Goal: Task Accomplishment & Management: Manage account settings

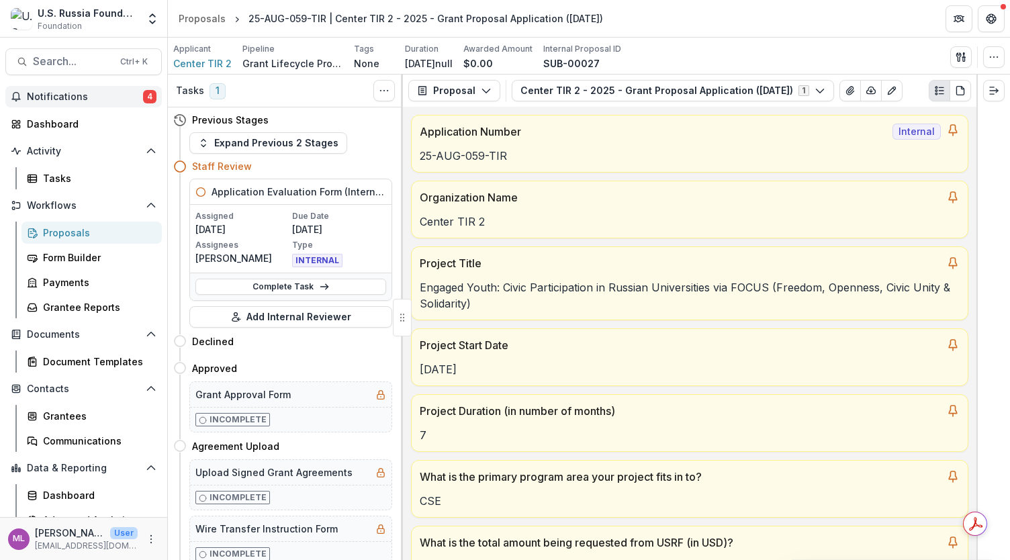
click at [85, 97] on span "Notifications" at bounding box center [85, 96] width 116 height 11
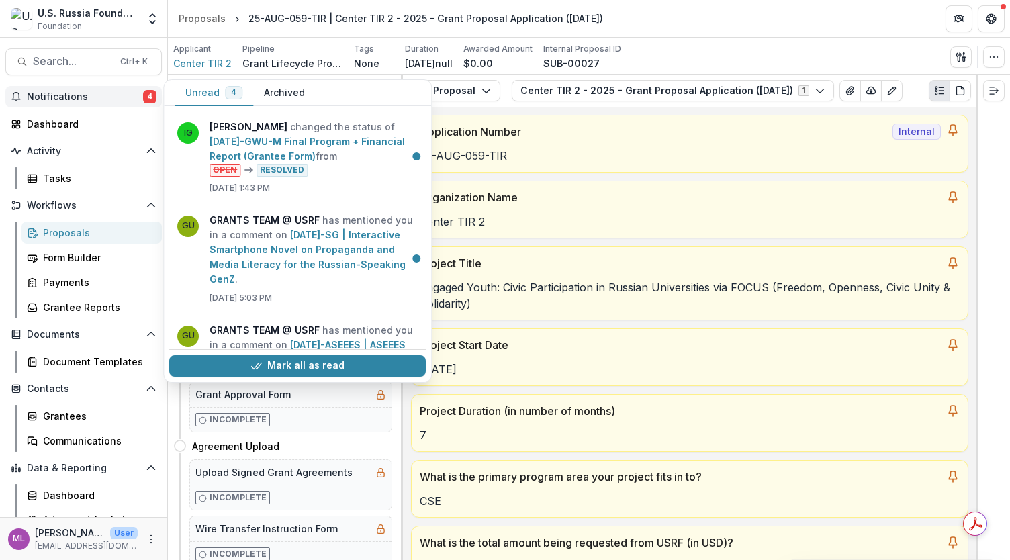
click at [83, 99] on span "Notifications" at bounding box center [85, 96] width 116 height 11
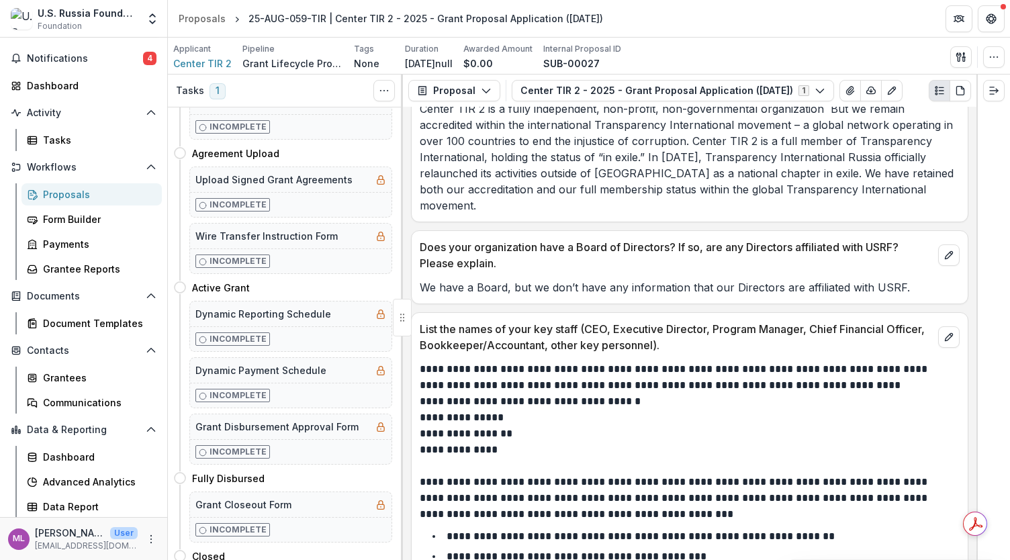
scroll to position [9804, 0]
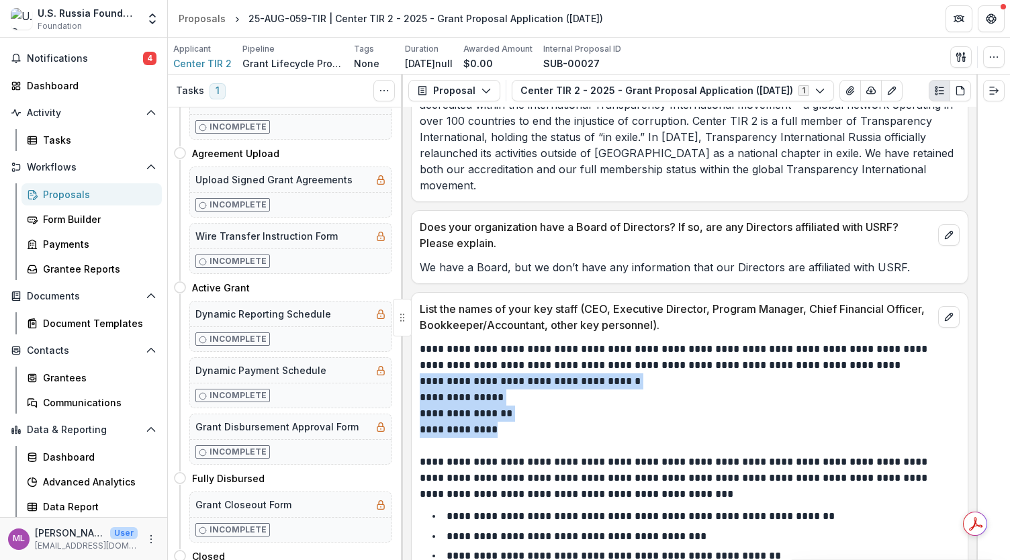
drag, startPoint x: 496, startPoint y: 322, endPoint x: 420, endPoint y: 267, distance: 93.4
click at [420, 341] on div "**********" at bounding box center [690, 484] width 540 height 286
click at [432, 373] on p "**********" at bounding box center [688, 381] width 537 height 16
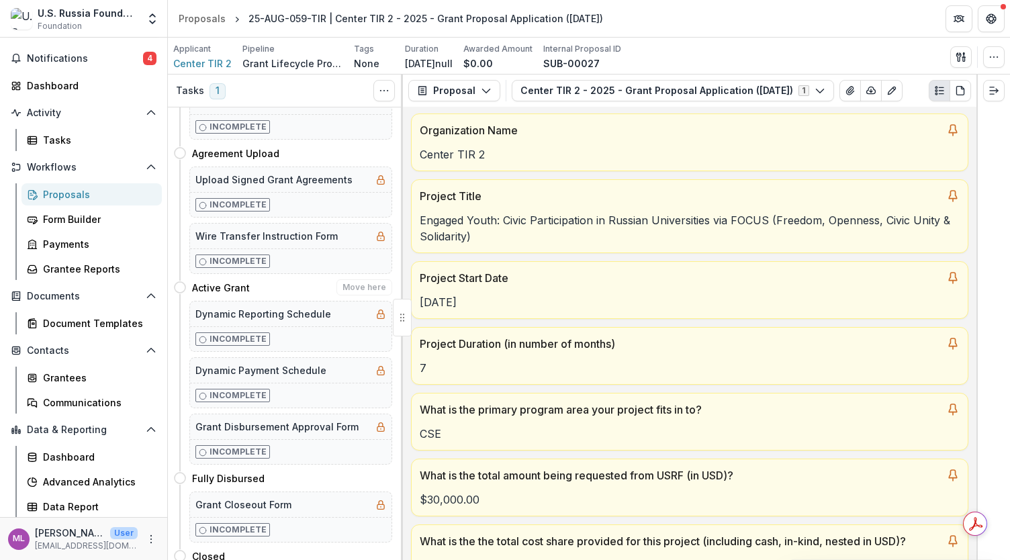
scroll to position [158, 0]
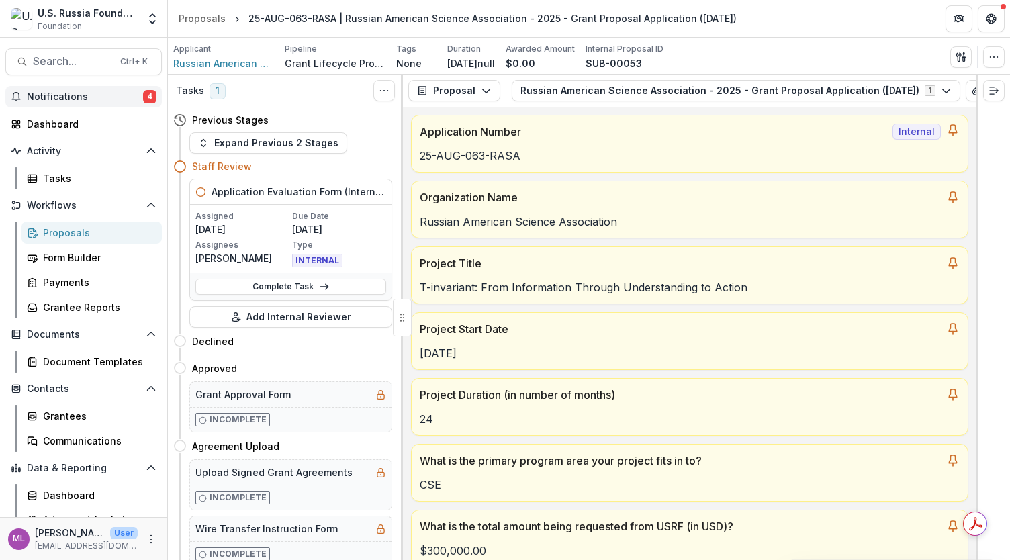
click at [97, 91] on span "Notifications" at bounding box center [85, 96] width 116 height 11
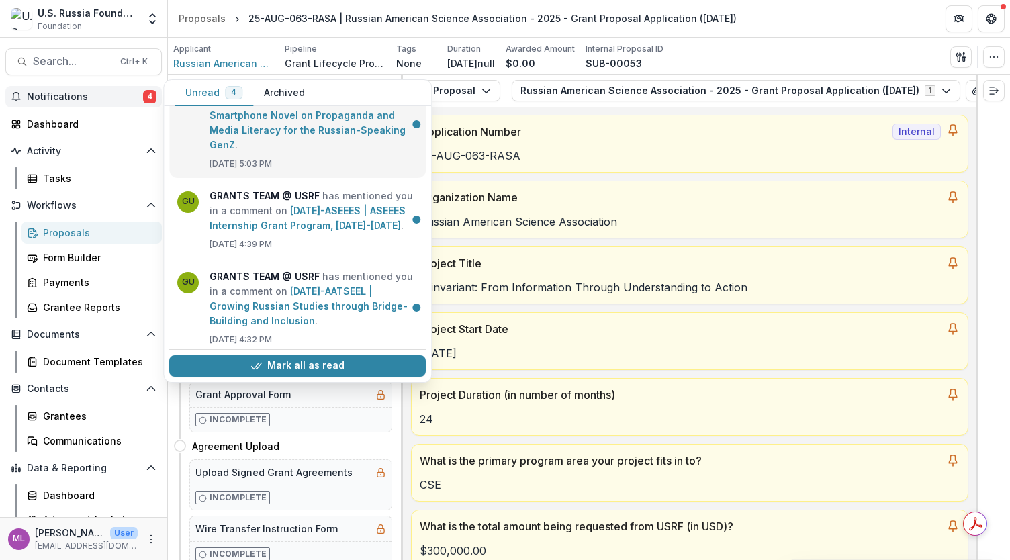
scroll to position [155, 0]
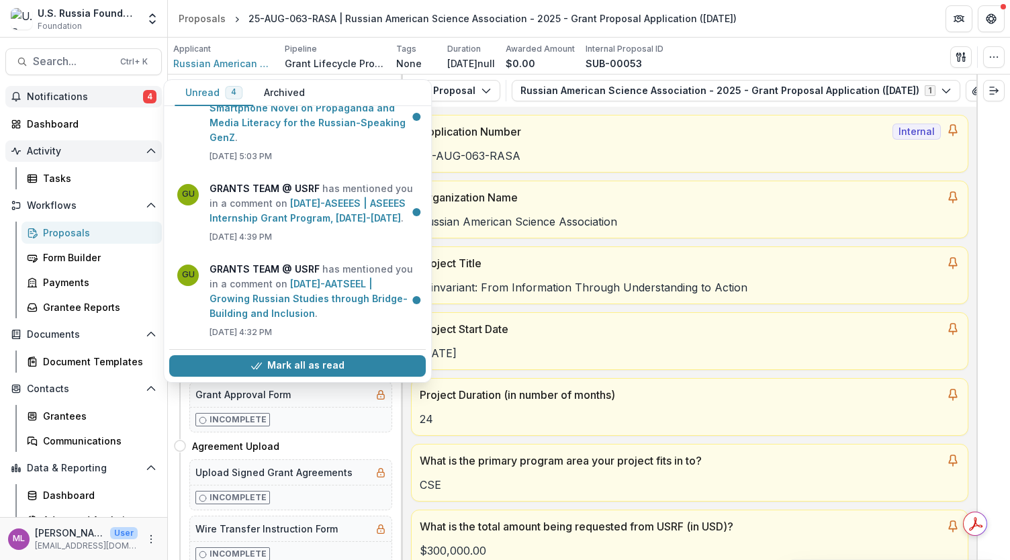
click at [64, 146] on span "Activity" at bounding box center [83, 151] width 113 height 11
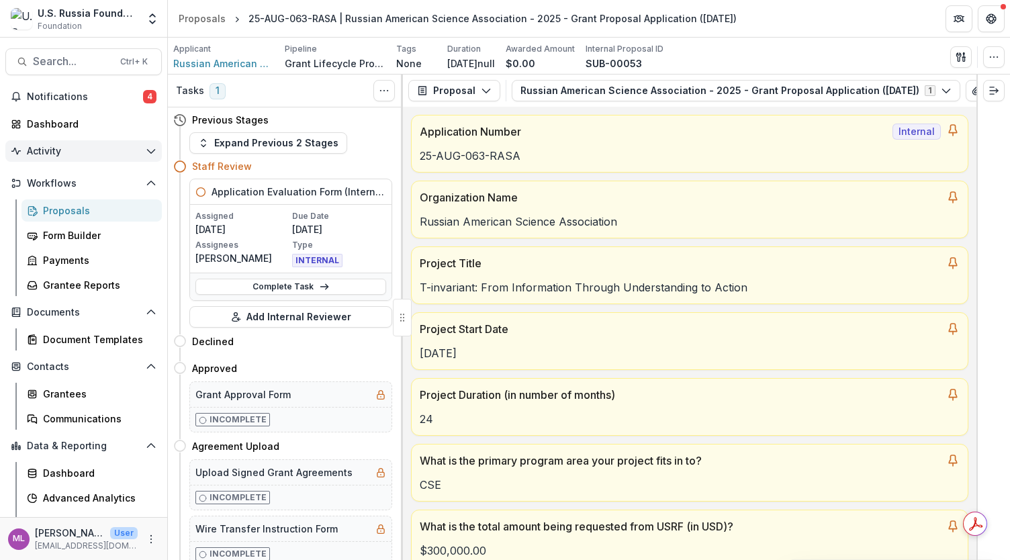
click at [64, 146] on span "Activity" at bounding box center [83, 151] width 113 height 11
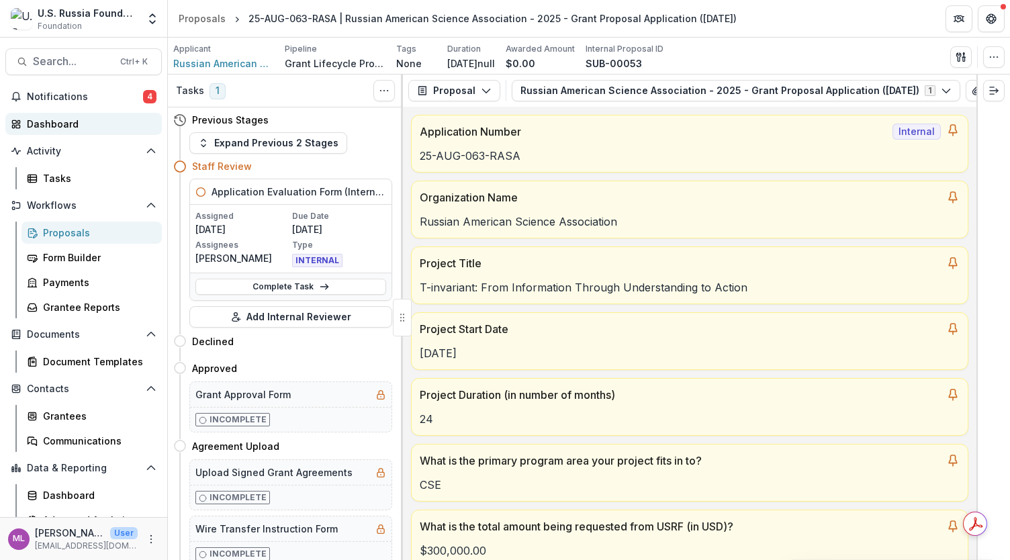
click at [63, 122] on div "Dashboard" at bounding box center [89, 124] width 124 height 14
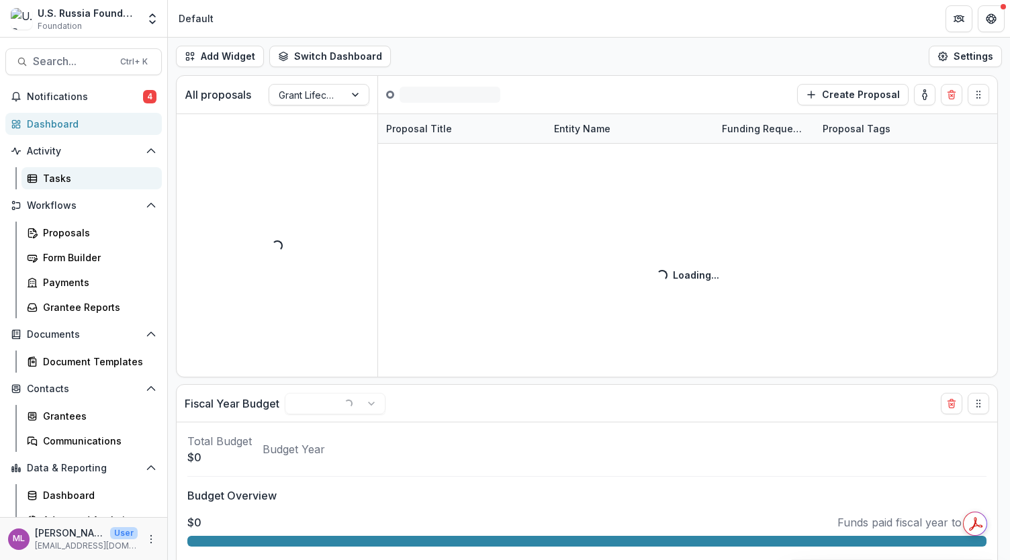
click at [64, 180] on div "Tasks" at bounding box center [97, 178] width 108 height 14
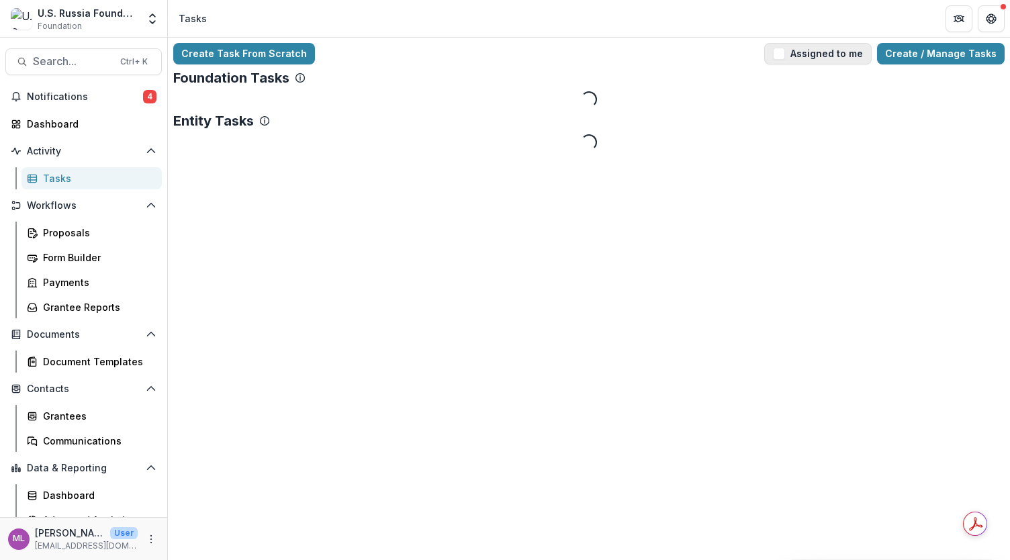
click at [795, 58] on button "Assigned to me" at bounding box center [817, 53] width 107 height 21
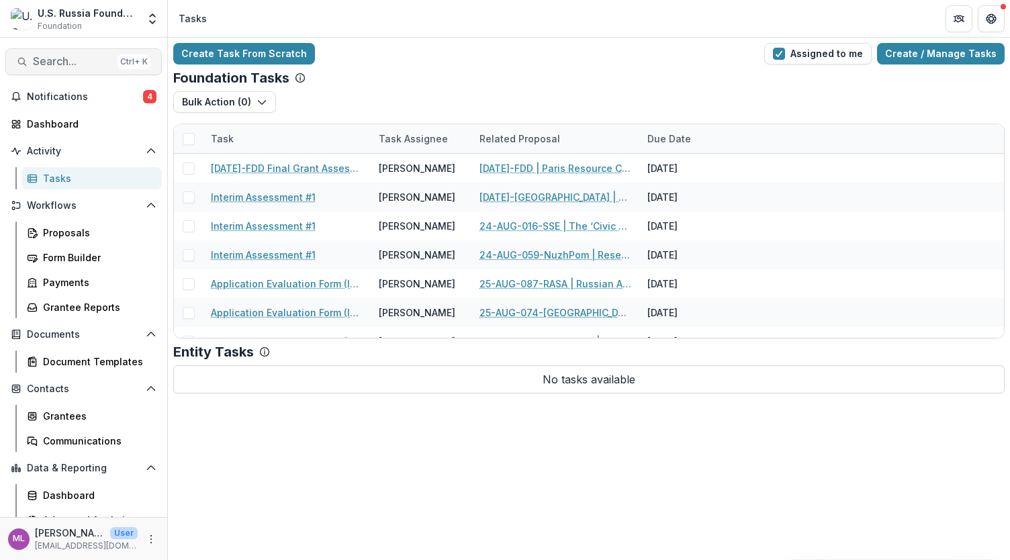
click at [86, 58] on span "Search..." at bounding box center [72, 61] width 79 height 13
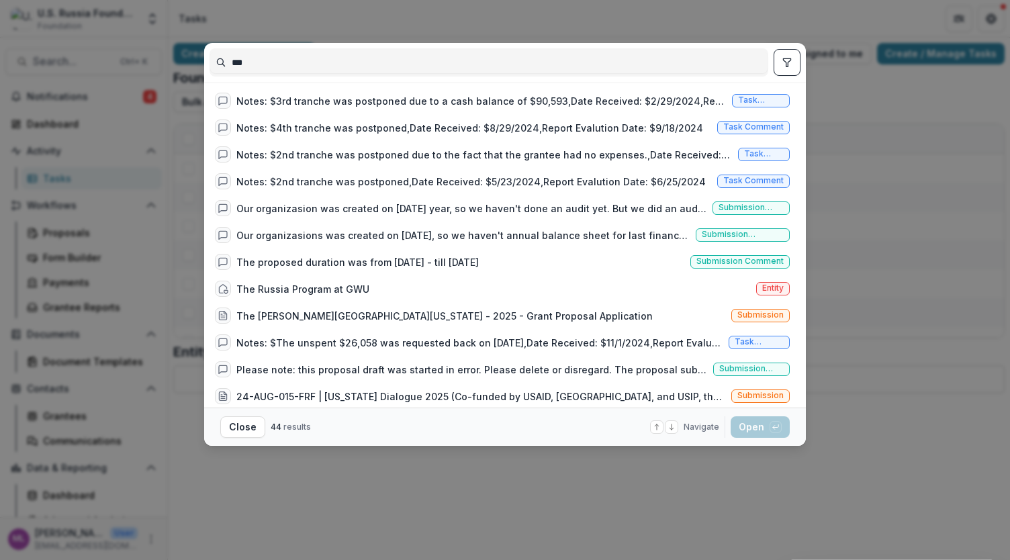
type input "***"
drag, startPoint x: 700, startPoint y: 1, endPoint x: 689, endPoint y: 5, distance: 11.3
click at [698, 5] on div "*** Notes: $3rd tranche was postponed due to a cash balance of $90,593,Date Rec…" at bounding box center [505, 280] width 1010 height 560
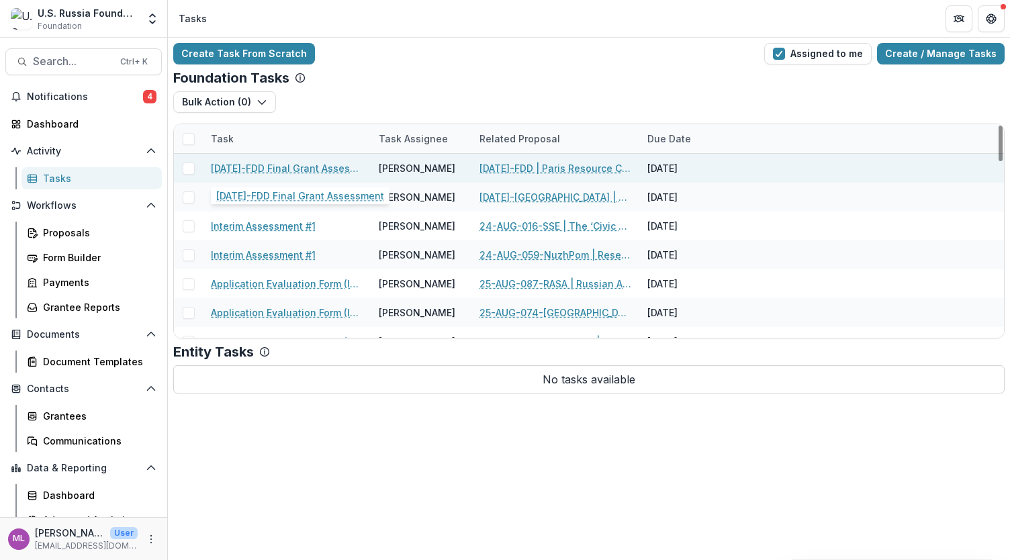
click at [274, 167] on link "23-AUG-26-FDD Final Grant Assessment" at bounding box center [287, 168] width 152 height 14
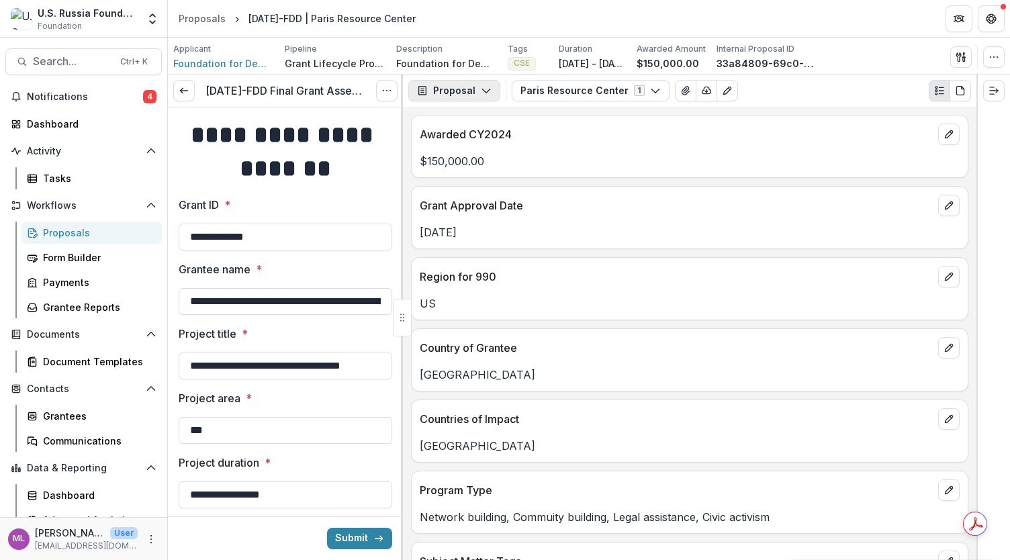
click at [484, 91] on icon "button" at bounding box center [486, 90] width 11 height 11
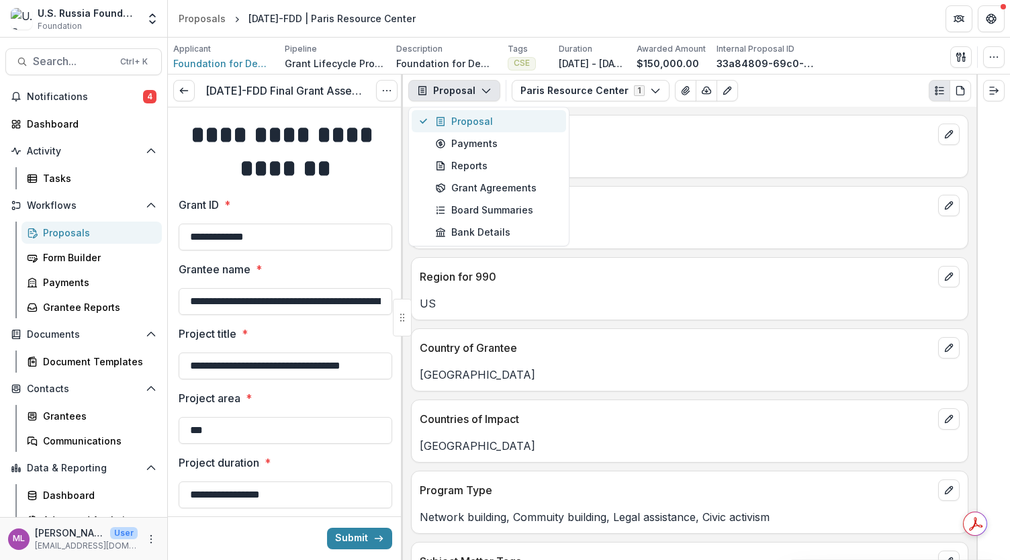
click at [474, 120] on div "Proposal" at bounding box center [496, 121] width 123 height 14
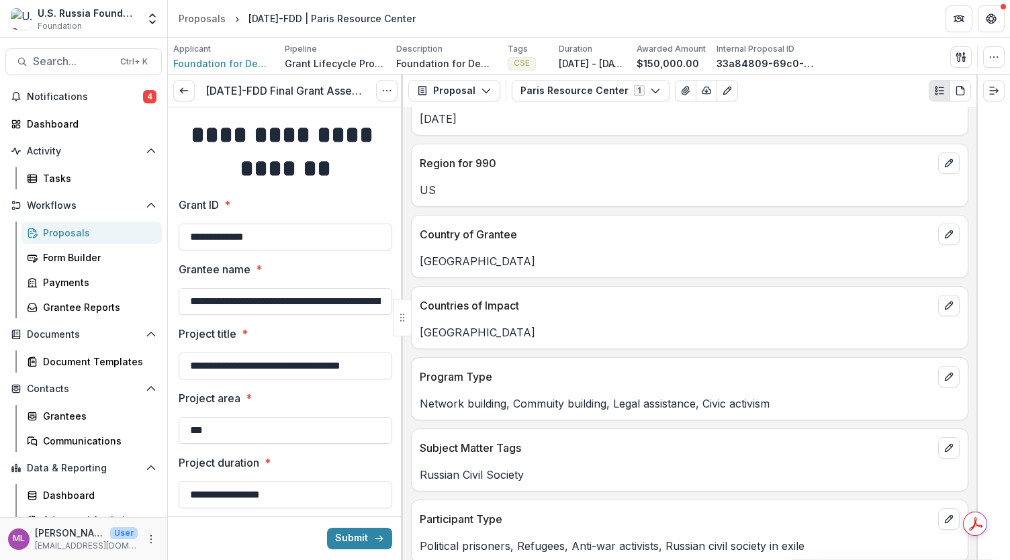
scroll to position [100, 0]
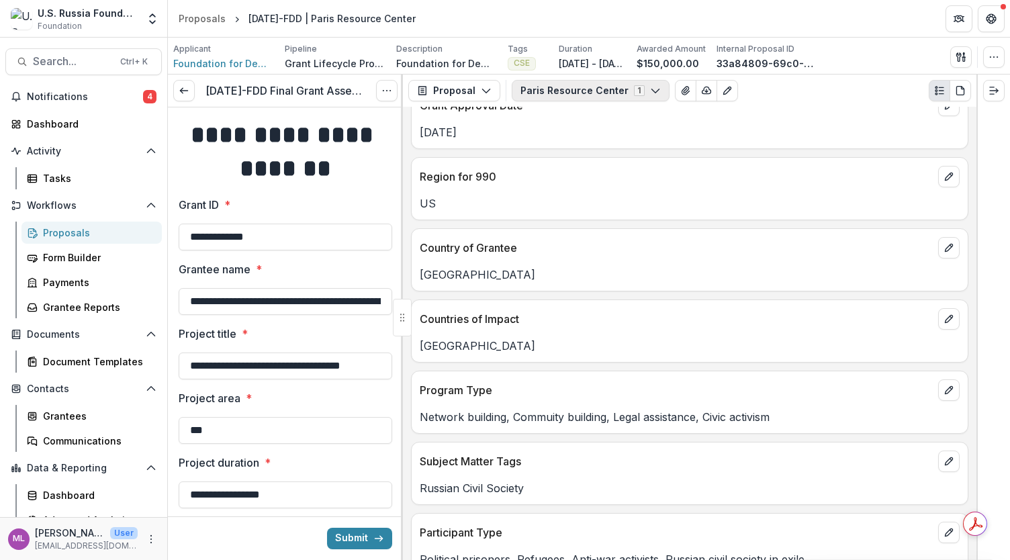
click at [625, 93] on button "Paris Resource Center 1" at bounding box center [591, 90] width 158 height 21
click at [604, 143] on span "Paris Resource Center" at bounding box center [597, 141] width 123 height 14
click at [598, 167] on button "Configure forms" at bounding box center [589, 169] width 154 height 22
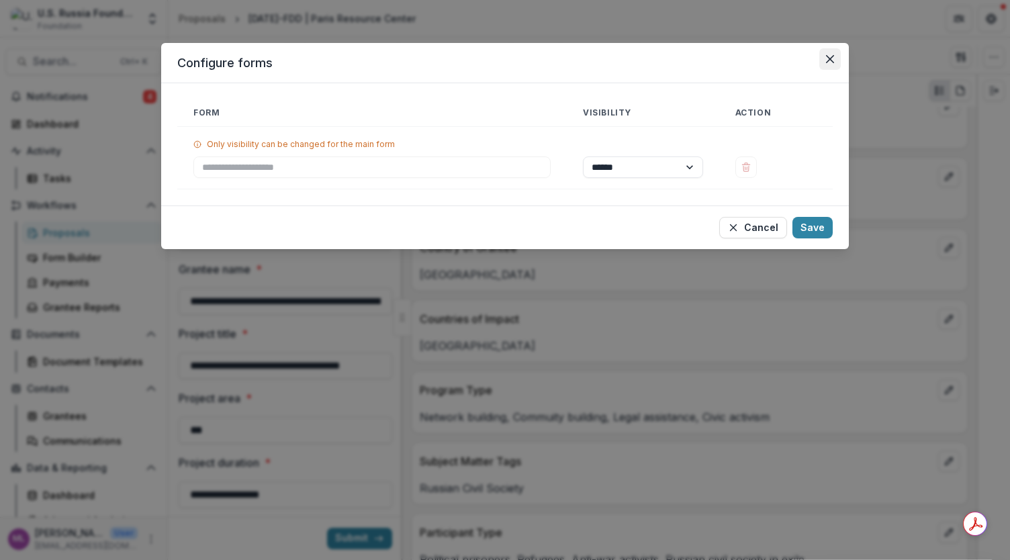
click at [834, 56] on button "Close" at bounding box center [829, 58] width 21 height 21
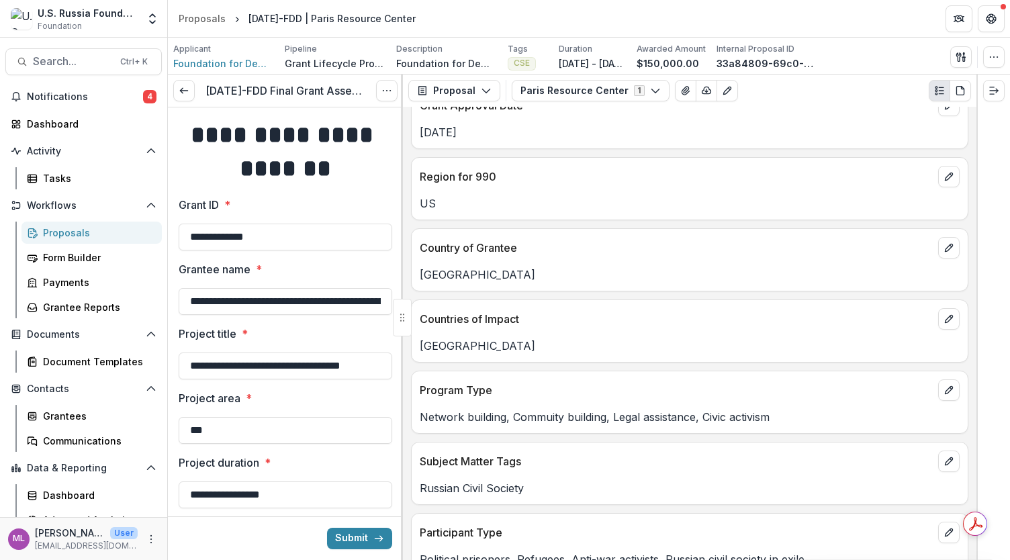
scroll to position [0, 0]
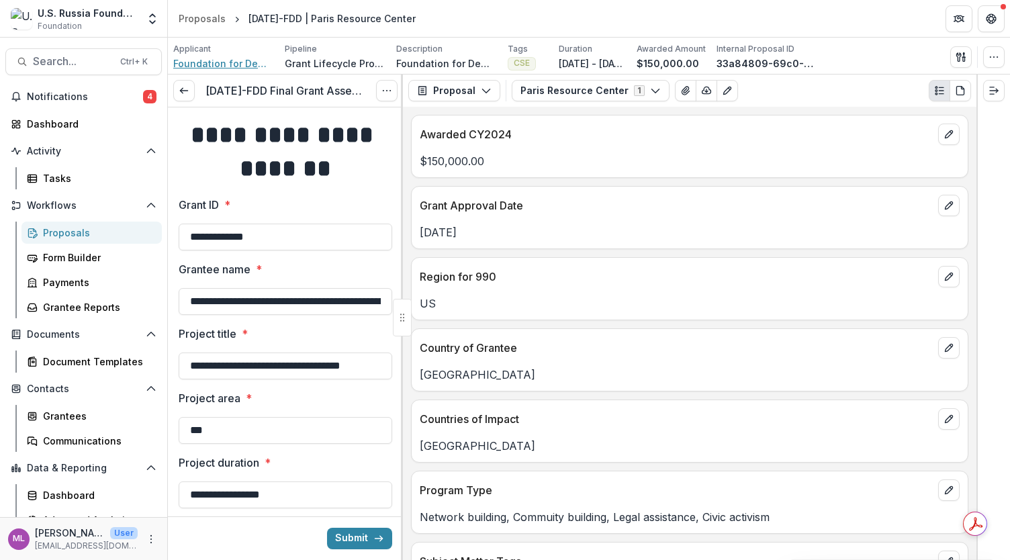
click at [250, 61] on span "Foundation for Democratic Development for Russie Libertes and the Andrei Sakhar…" at bounding box center [223, 63] width 101 height 14
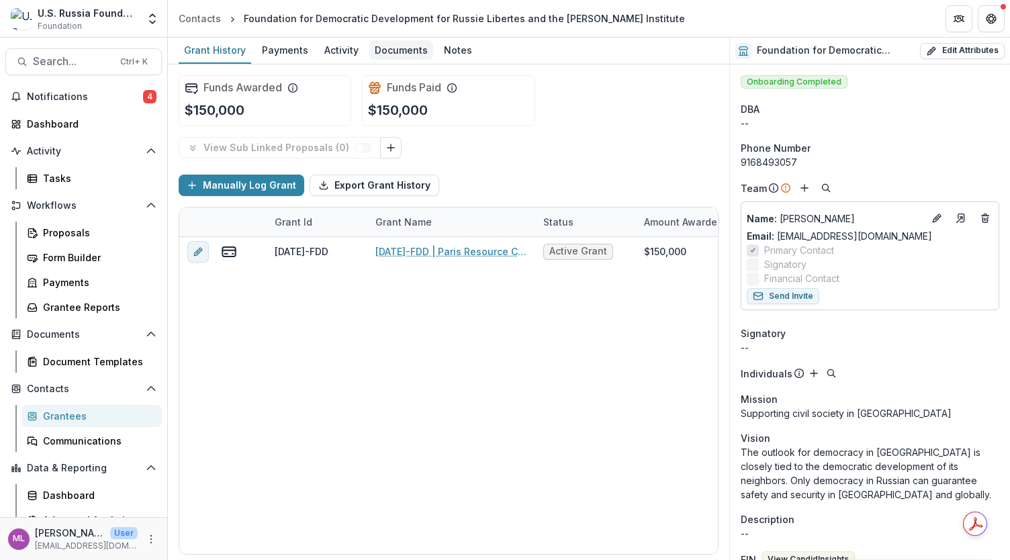
click at [387, 46] on div "Documents" at bounding box center [401, 49] width 64 height 19
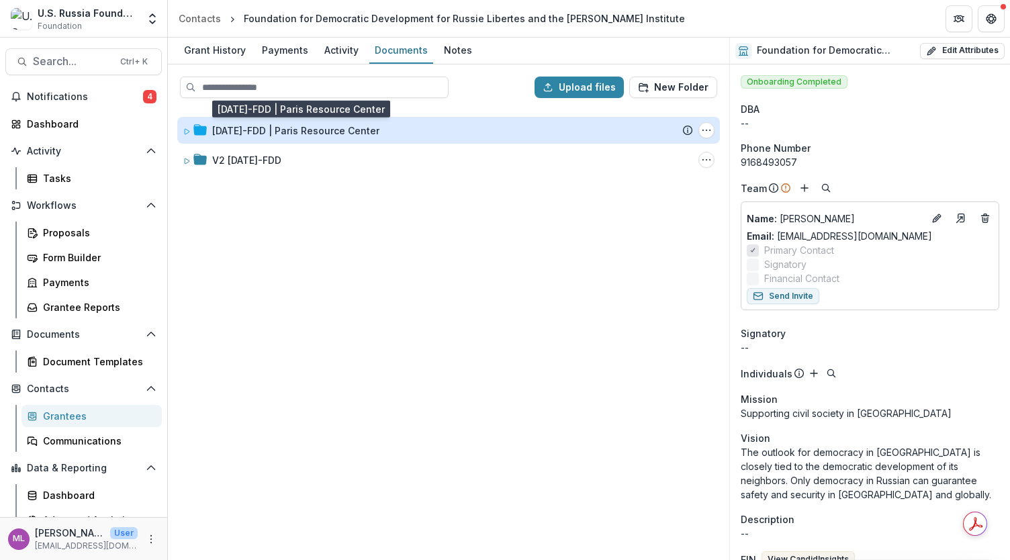
click at [293, 134] on div "[DATE]-FDD | Paris Resource Center" at bounding box center [295, 131] width 167 height 14
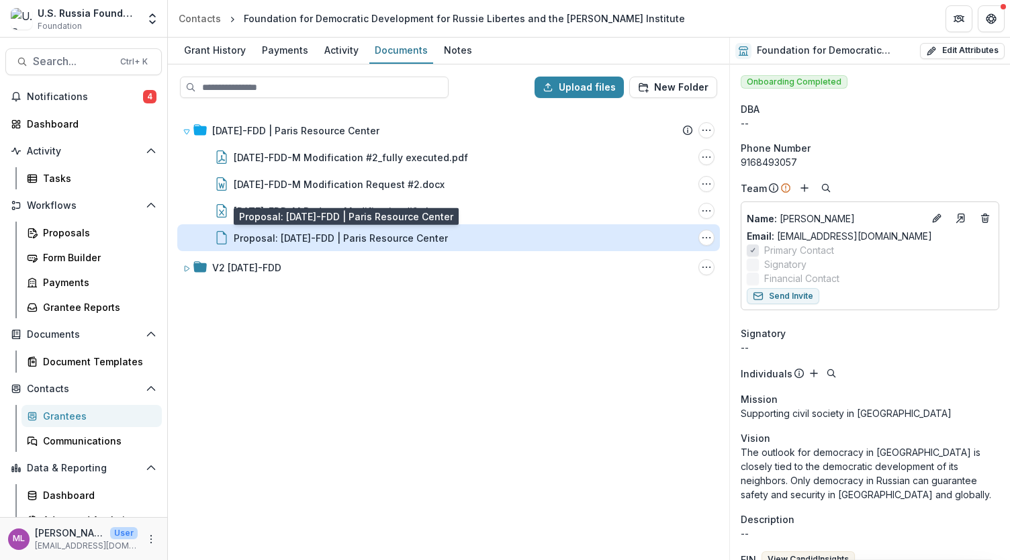
click at [313, 234] on div "Proposal: 23-AUG-26-FDD | Paris Resource Center" at bounding box center [341, 238] width 214 height 14
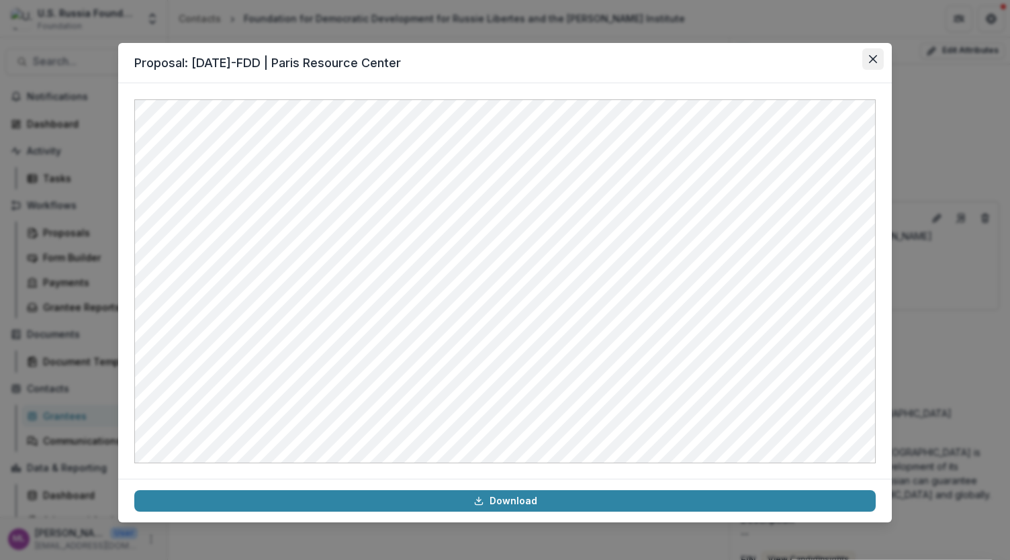
click at [878, 61] on button "Close" at bounding box center [872, 58] width 21 height 21
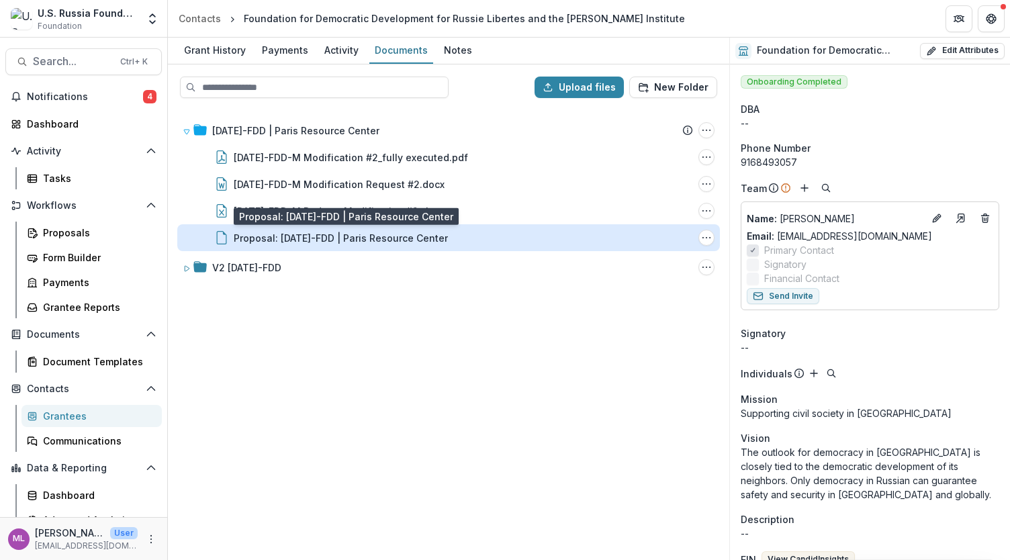
click at [340, 236] on div "Proposal: 23-AUG-26-FDD | Paris Resource Center" at bounding box center [341, 238] width 214 height 14
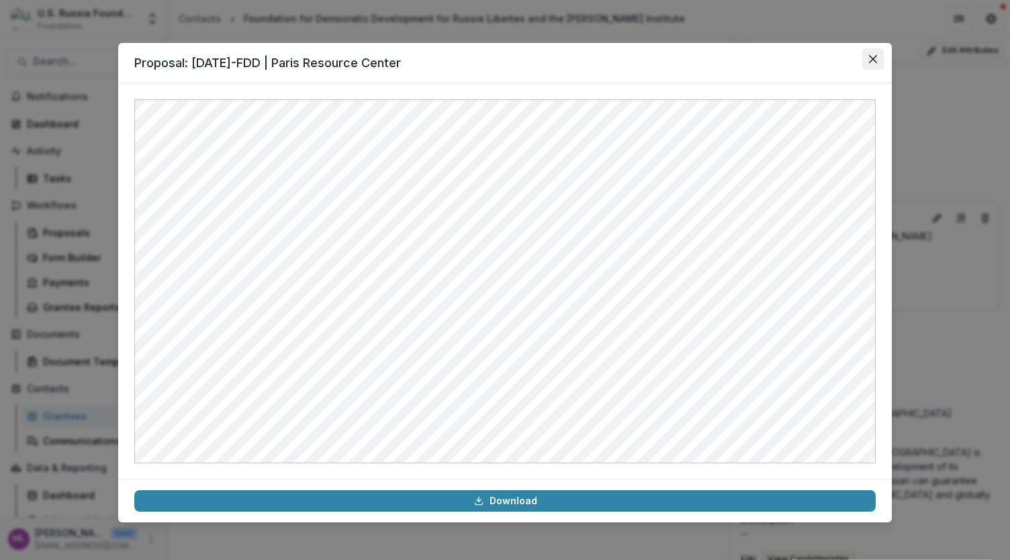
click at [874, 64] on button "Close" at bounding box center [872, 58] width 21 height 21
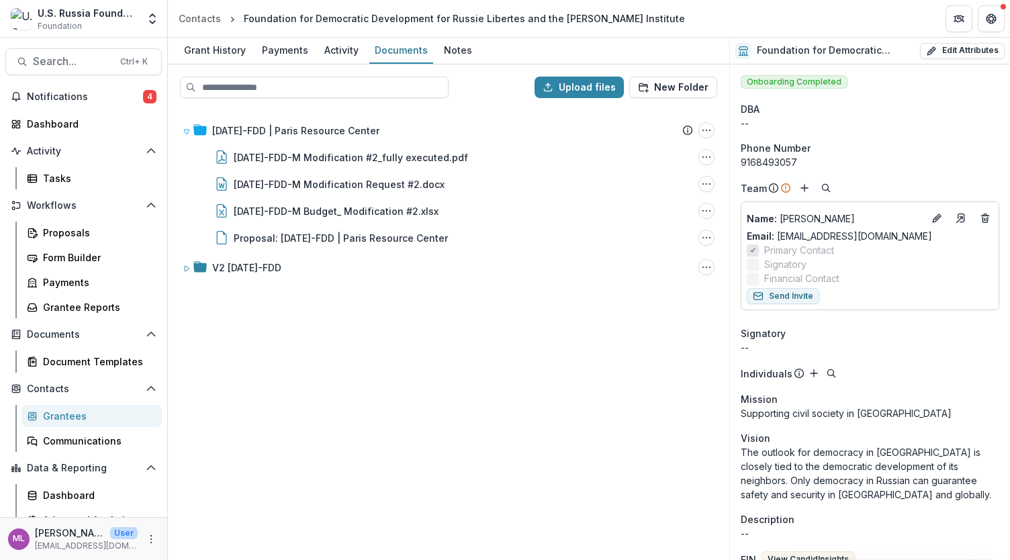
click at [352, 459] on div "23-AUG-26-FDD | Paris Resource Center Submission Temelio Proposal Attached prop…" at bounding box center [448, 334] width 559 height 450
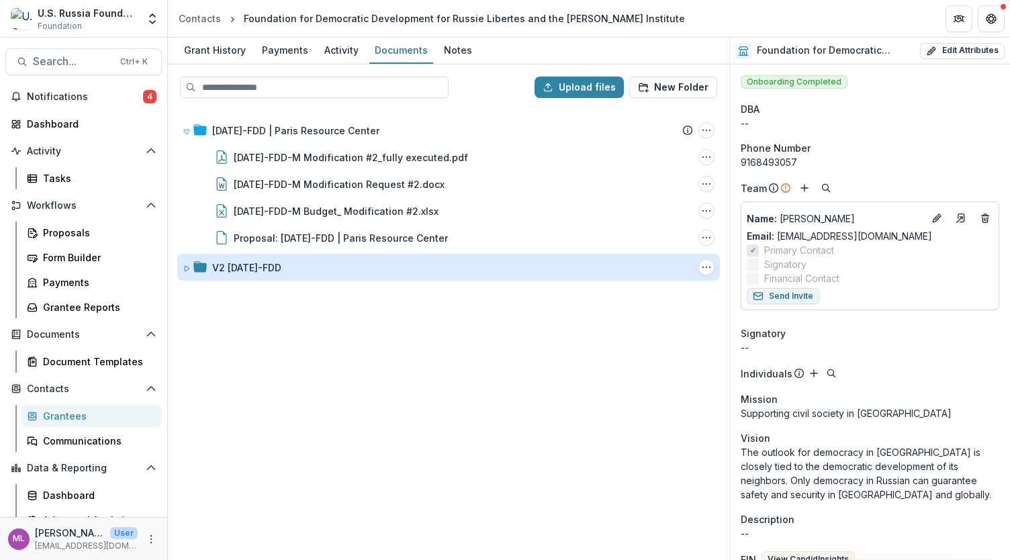
click at [281, 273] on div "V2 23-AUG-26-FDD" at bounding box center [246, 268] width 69 height 14
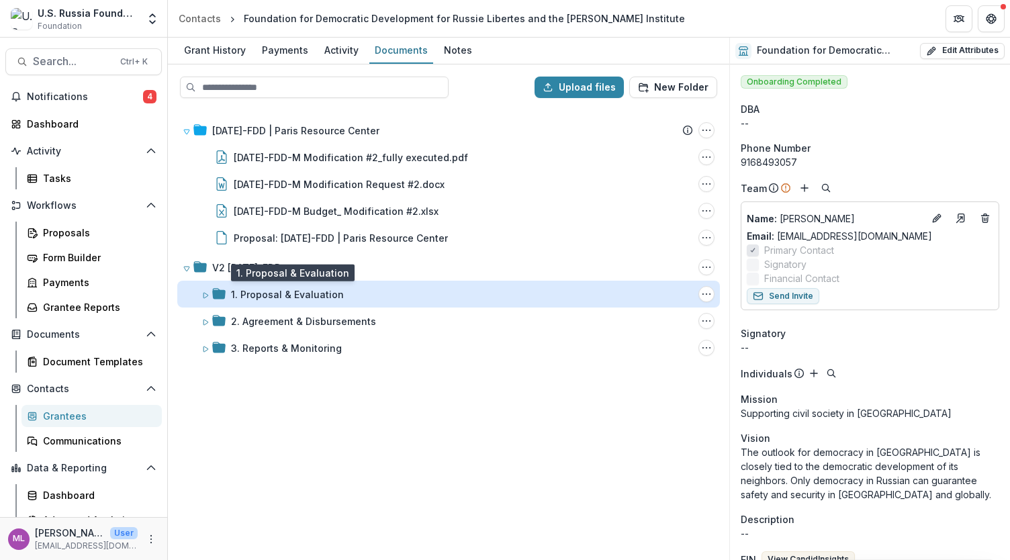
click at [304, 297] on div "1. Proposal & Evaluation" at bounding box center [287, 294] width 113 height 14
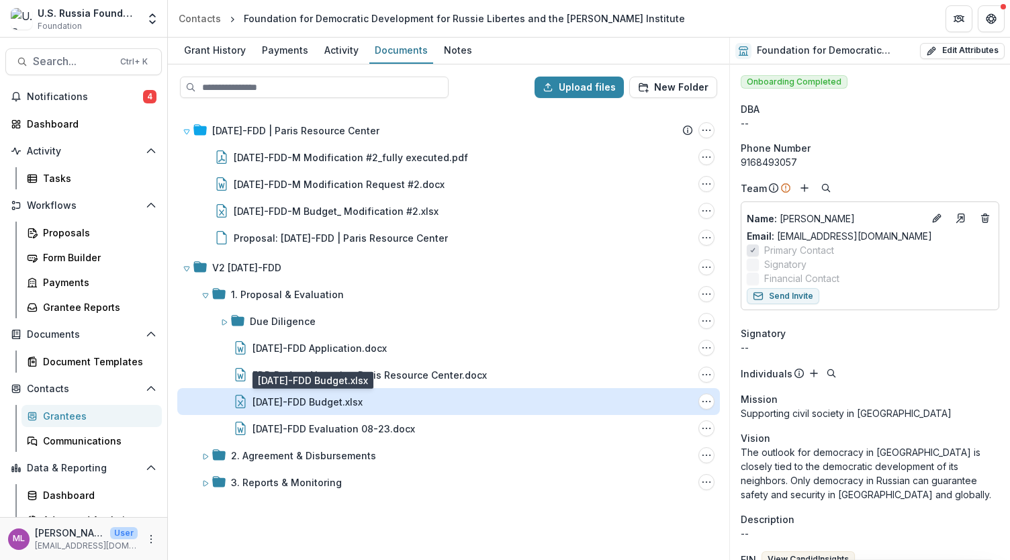
click at [325, 402] on div "23-AUG-26-FDD Budget.xlsx" at bounding box center [307, 402] width 110 height 14
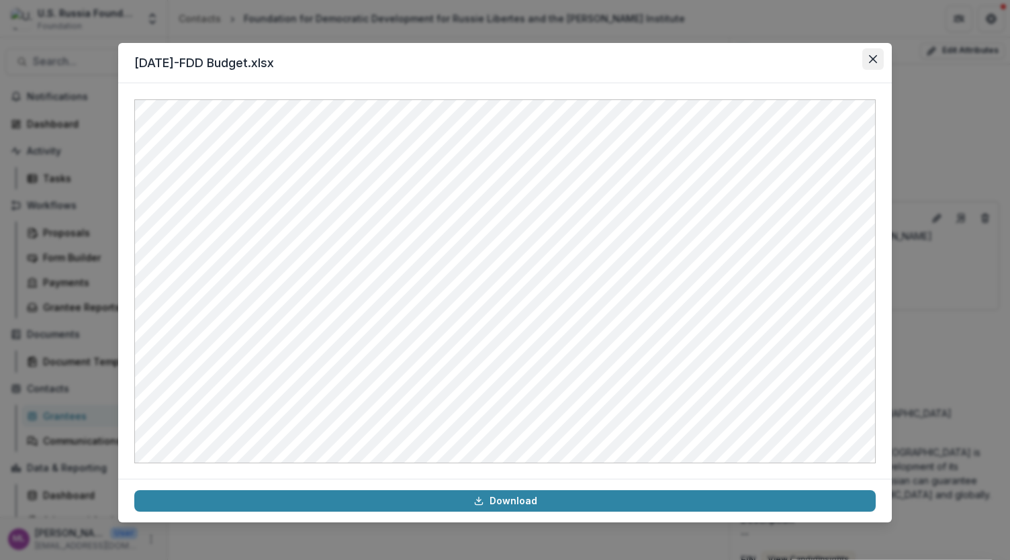
click at [872, 56] on icon "Close" at bounding box center [873, 59] width 8 height 8
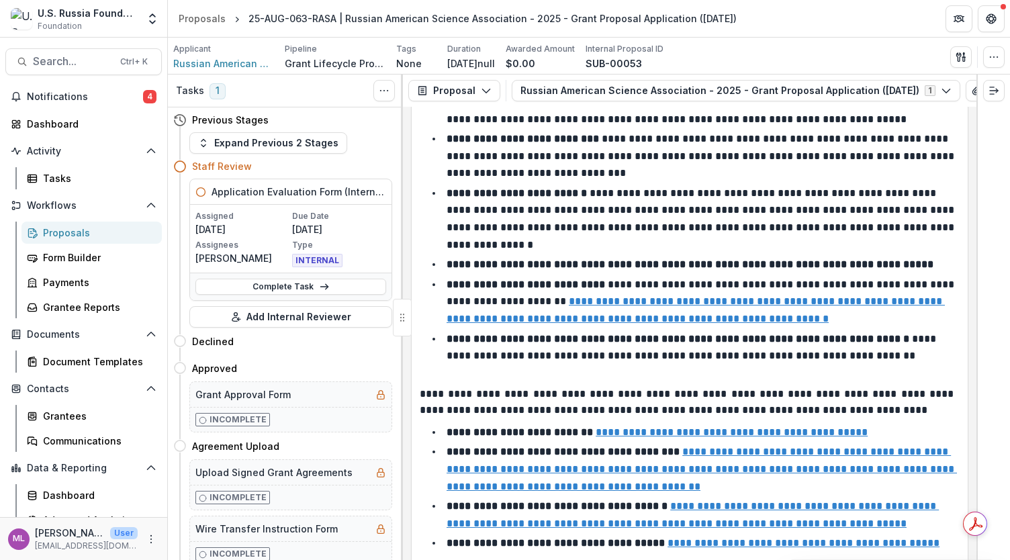
scroll to position [4432, 0]
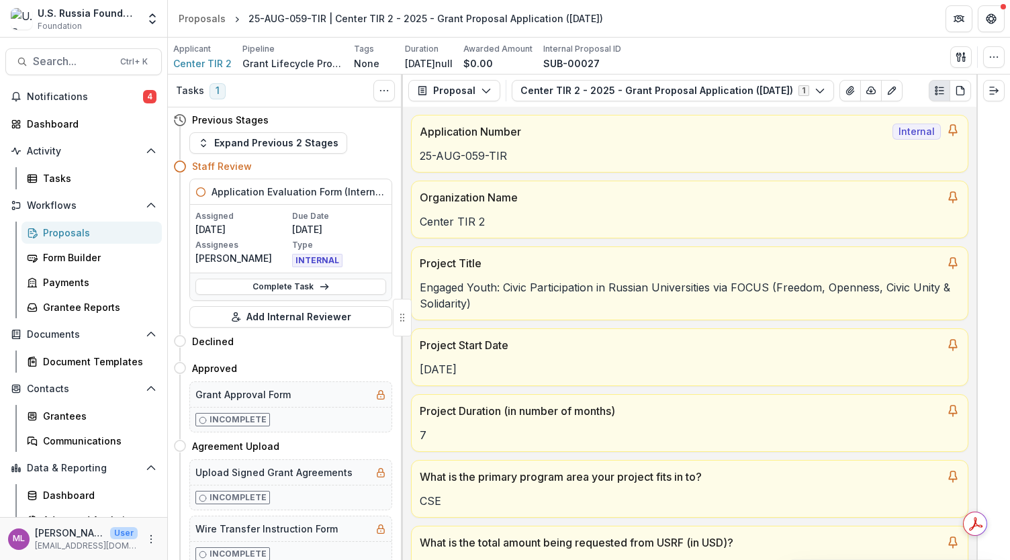
scroll to position [158, 0]
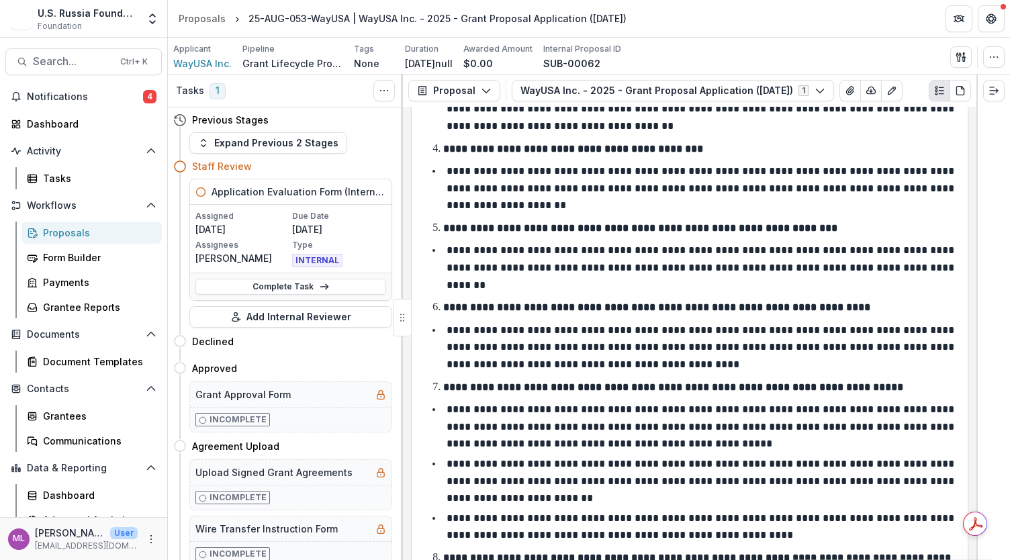
scroll to position [10879, 0]
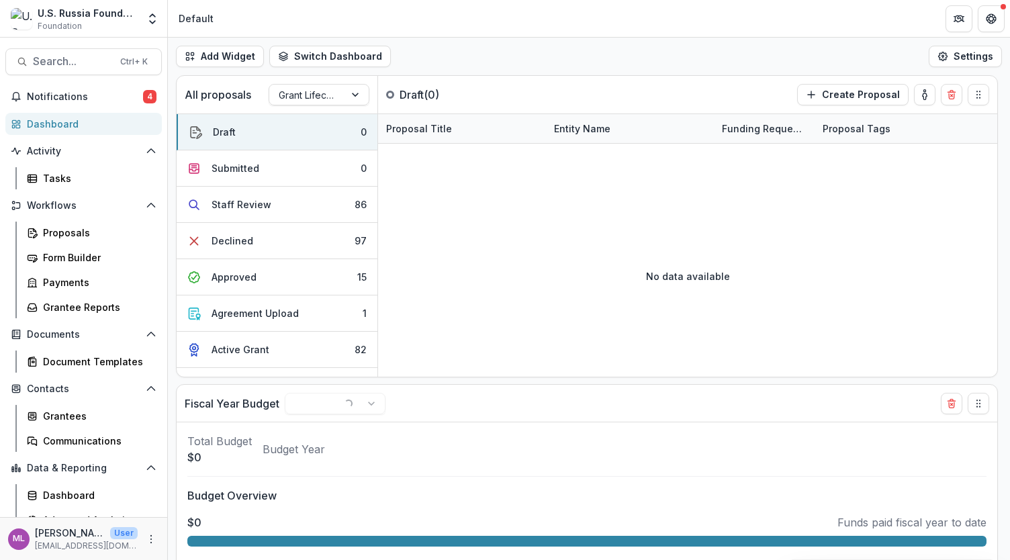
select select "******"
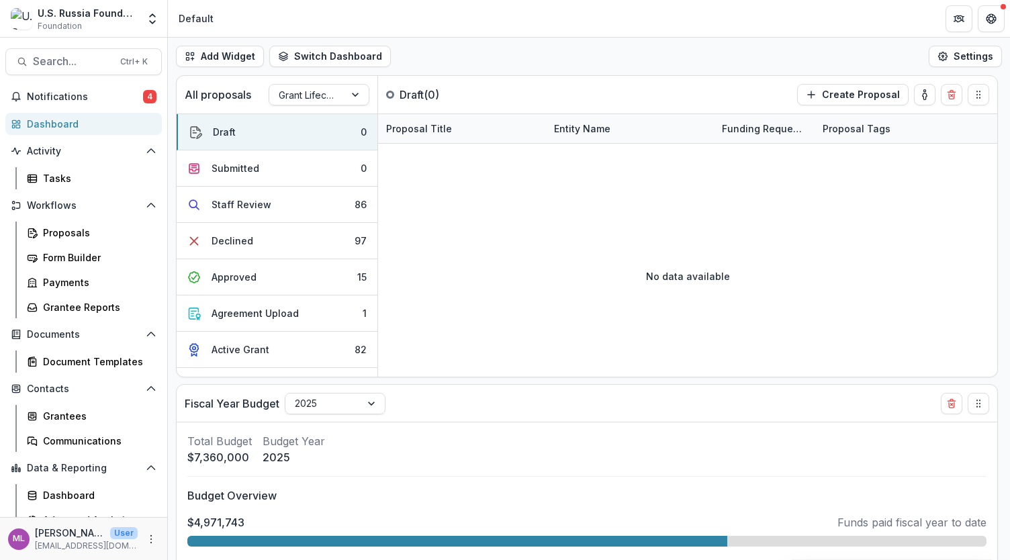
select select "******"
